Goal: Task Accomplishment & Management: Manage account settings

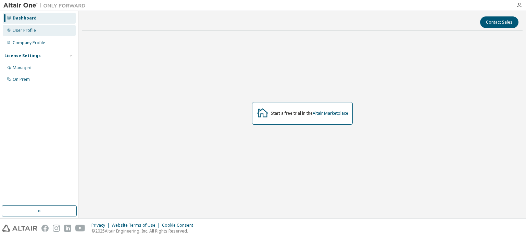
click at [36, 30] on div "User Profile" at bounding box center [39, 30] width 73 height 11
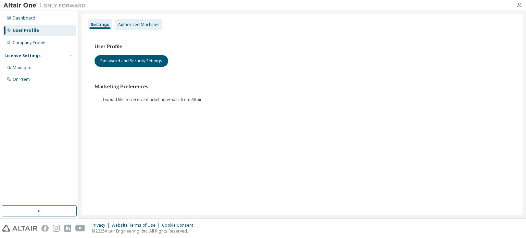
click at [122, 26] on div "Authorized Machines" at bounding box center [138, 24] width 41 height 5
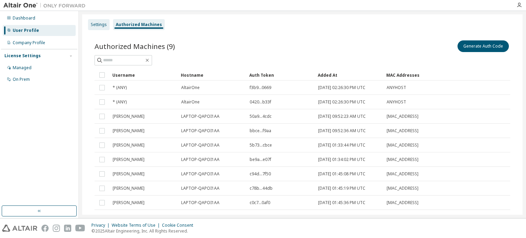
click at [96, 26] on div "Settings" at bounding box center [99, 24] width 16 height 5
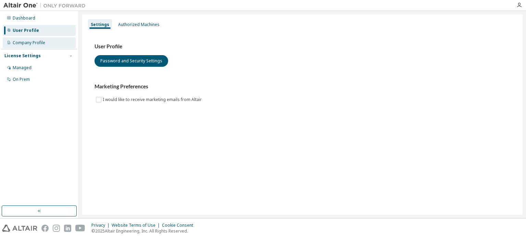
drag, startPoint x: 20, startPoint y: 37, endPoint x: 25, endPoint y: 39, distance: 5.1
click at [21, 37] on div "Dashboard User Profile Company Profile License Settings Managed On Prem" at bounding box center [39, 49] width 76 height 74
click at [37, 48] on div "Dashboard User Profile Company Profile License Settings Managed On Prem" at bounding box center [39, 49] width 76 height 74
click at [38, 39] on div "Company Profile" at bounding box center [39, 42] width 73 height 11
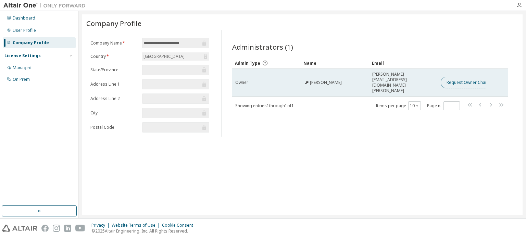
click at [456, 77] on button "Request Owner Change" at bounding box center [470, 83] width 58 height 12
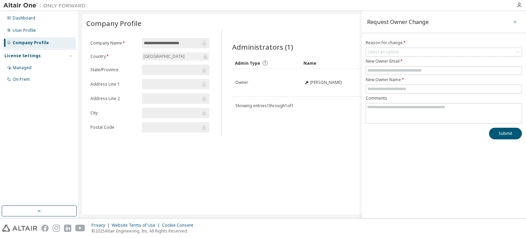
click at [516, 21] on icon "button" at bounding box center [515, 22] width 3 height 3
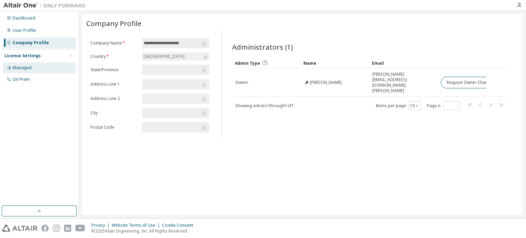
click at [31, 68] on div "Managed" at bounding box center [22, 67] width 19 height 5
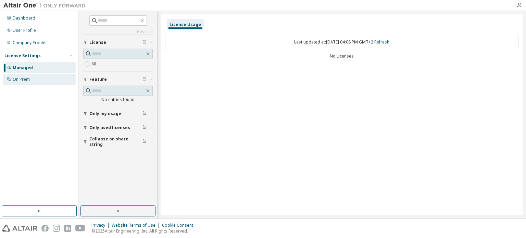
click at [34, 79] on div "On Prem" at bounding box center [39, 79] width 73 height 11
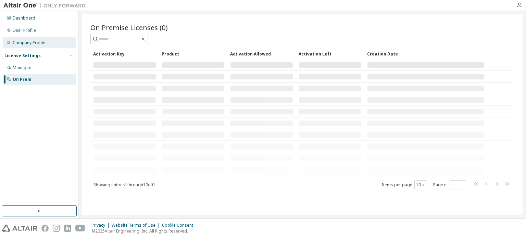
click at [34, 44] on div "Company Profile" at bounding box center [29, 42] width 33 height 5
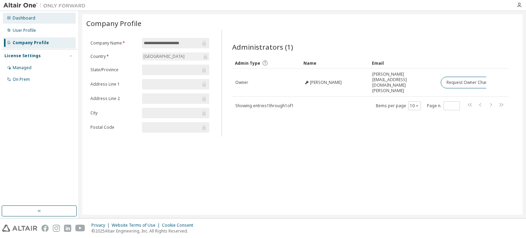
click at [35, 23] on div "Dashboard" at bounding box center [39, 18] width 73 height 11
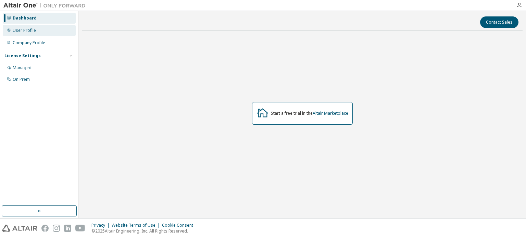
click at [36, 29] on div "User Profile" at bounding box center [39, 30] width 73 height 11
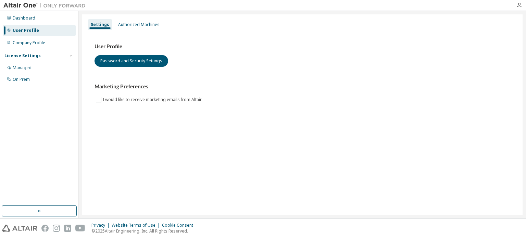
click at [8, 2] on img at bounding box center [46, 5] width 86 height 7
click at [59, 2] on img at bounding box center [46, 5] width 86 height 7
